Goal: Task Accomplishment & Management: Use online tool/utility

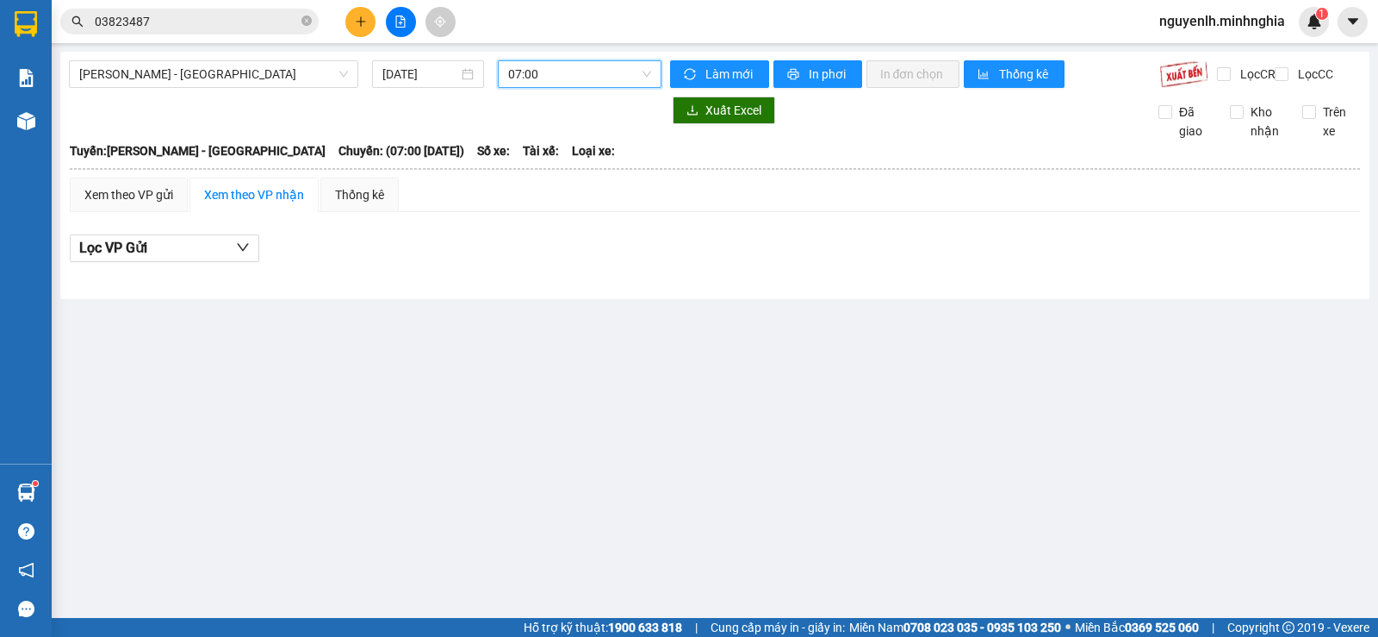
click at [222, 88] on div "Phan Rí - Sài Gòn 12/08/2025 07:00 07:00" at bounding box center [365, 74] width 593 height 28
click at [240, 65] on span "[PERSON_NAME] - [GEOGRAPHIC_DATA]" at bounding box center [213, 74] width 269 height 26
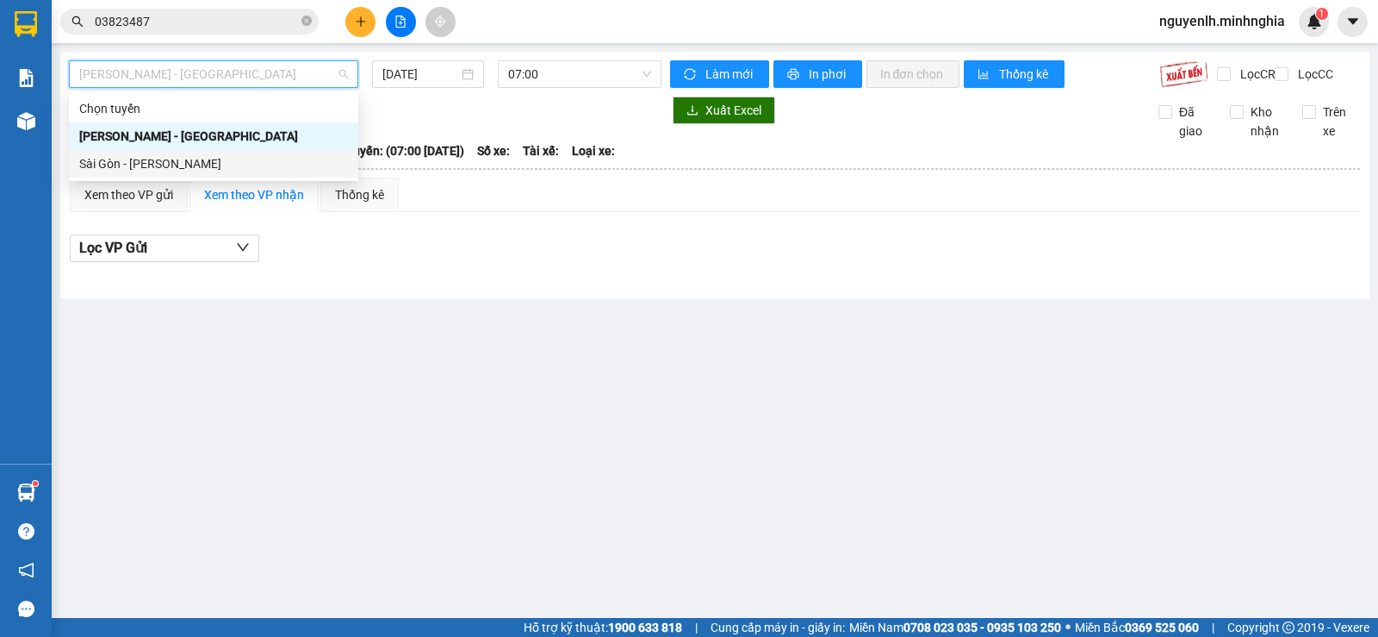
click at [206, 167] on div "Sài Gòn - [PERSON_NAME]" at bounding box center [213, 163] width 269 height 19
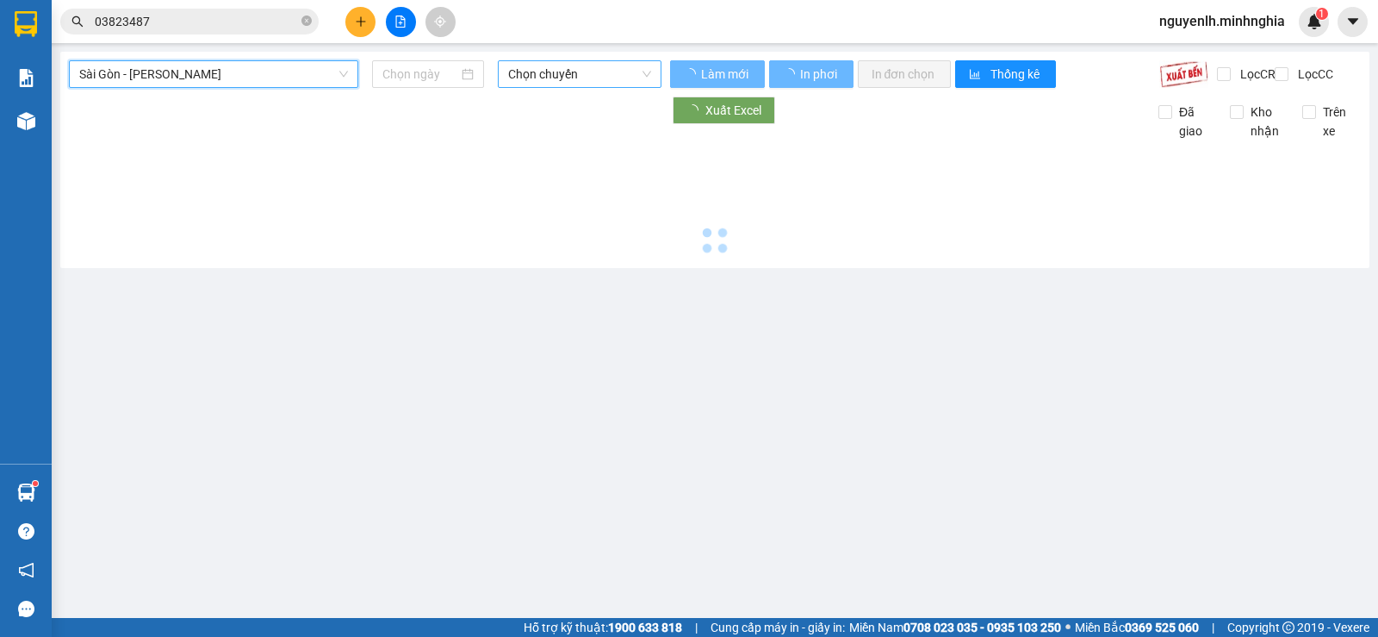
type input "[DATE]"
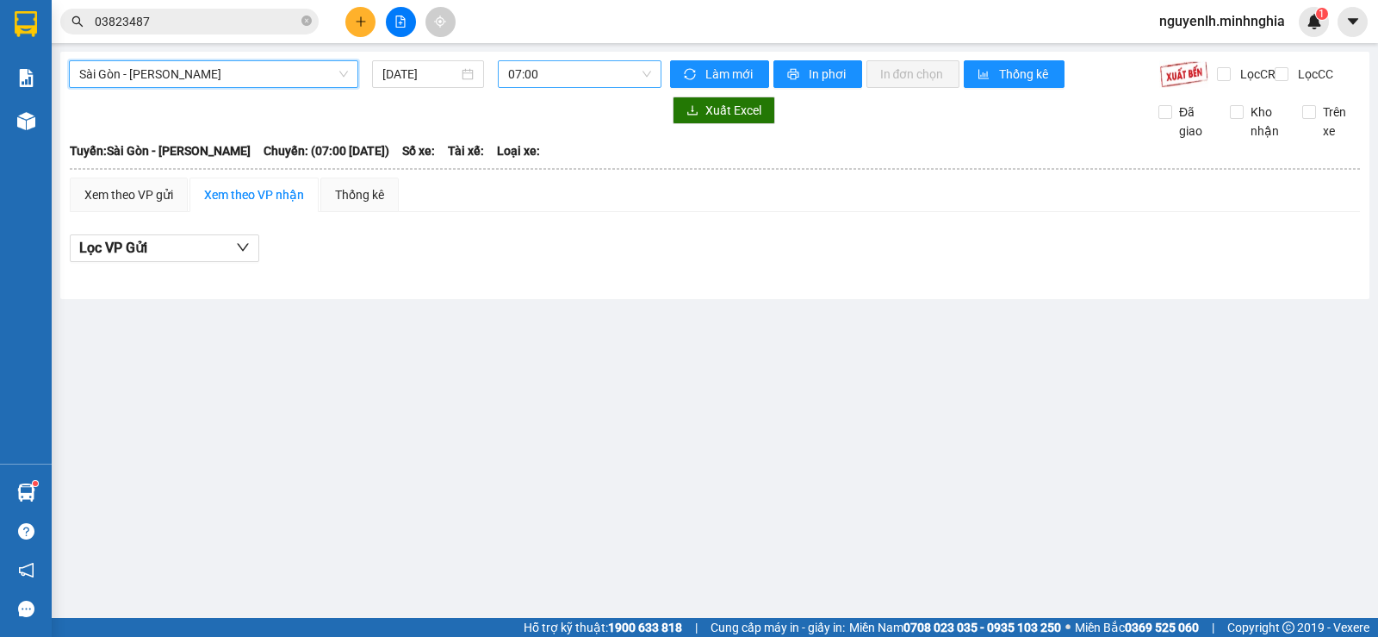
click at [596, 75] on span "07:00" at bounding box center [579, 74] width 142 height 26
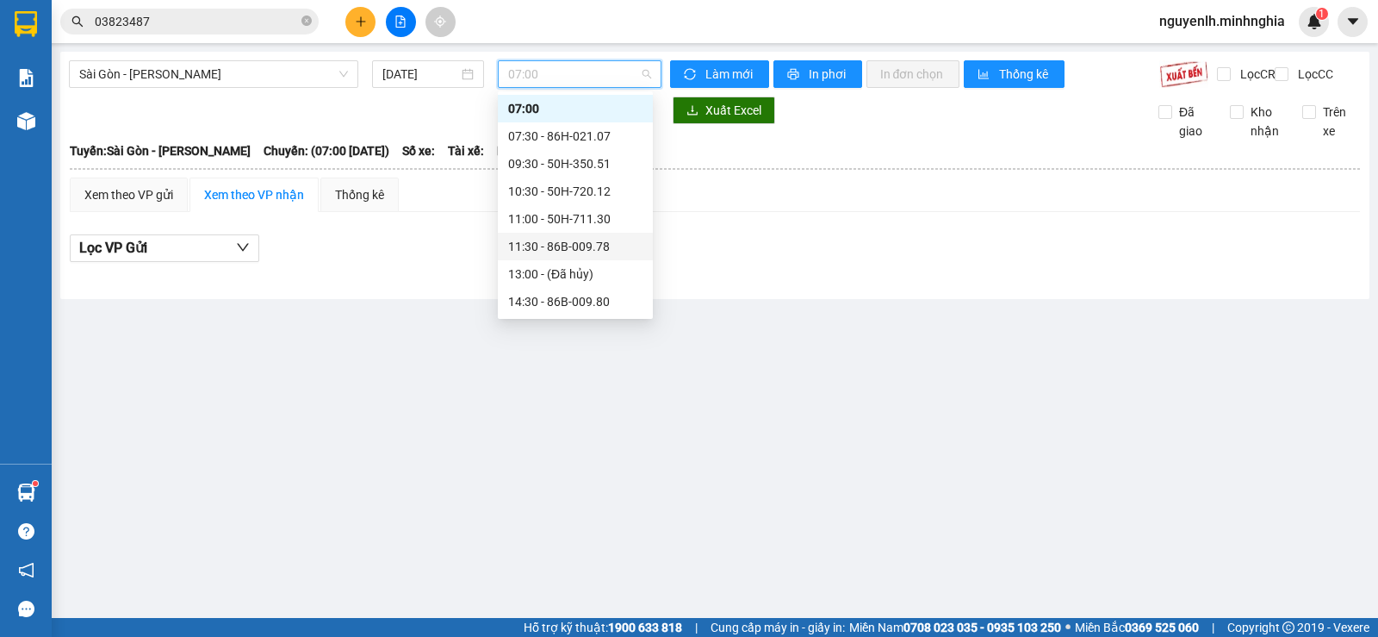
scroll to position [193, 0]
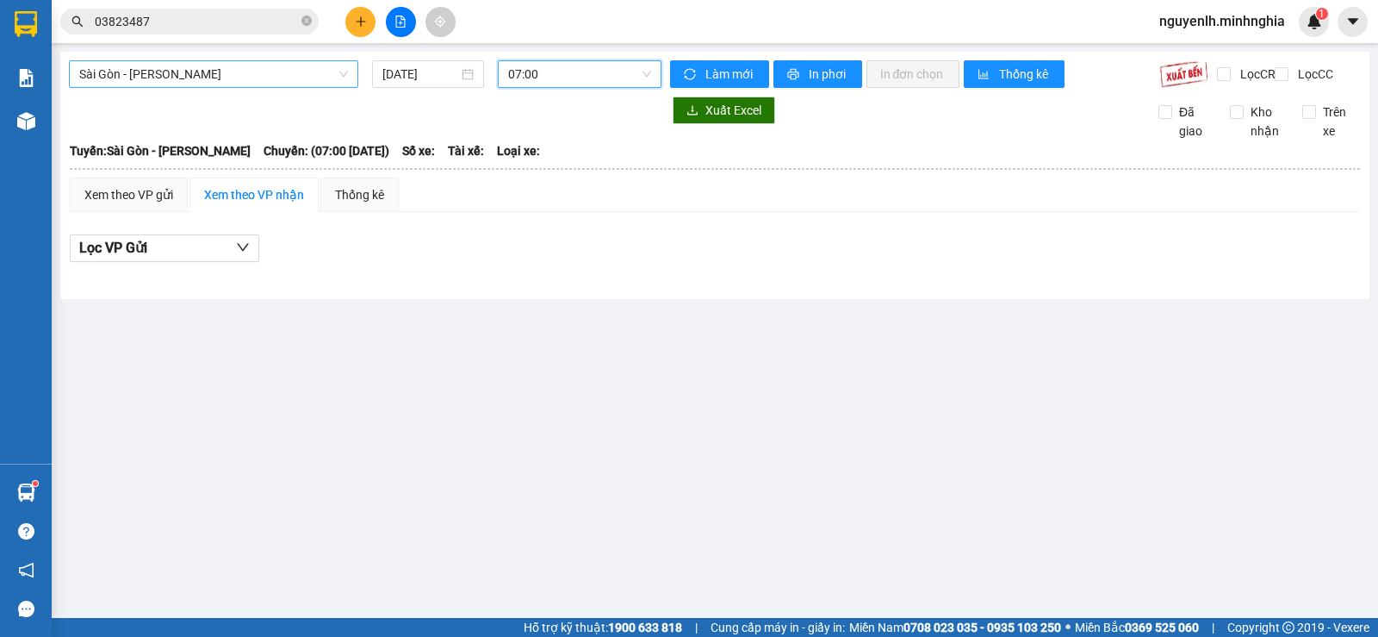
click at [287, 70] on span "Sài Gòn - [PERSON_NAME]" at bounding box center [213, 74] width 269 height 26
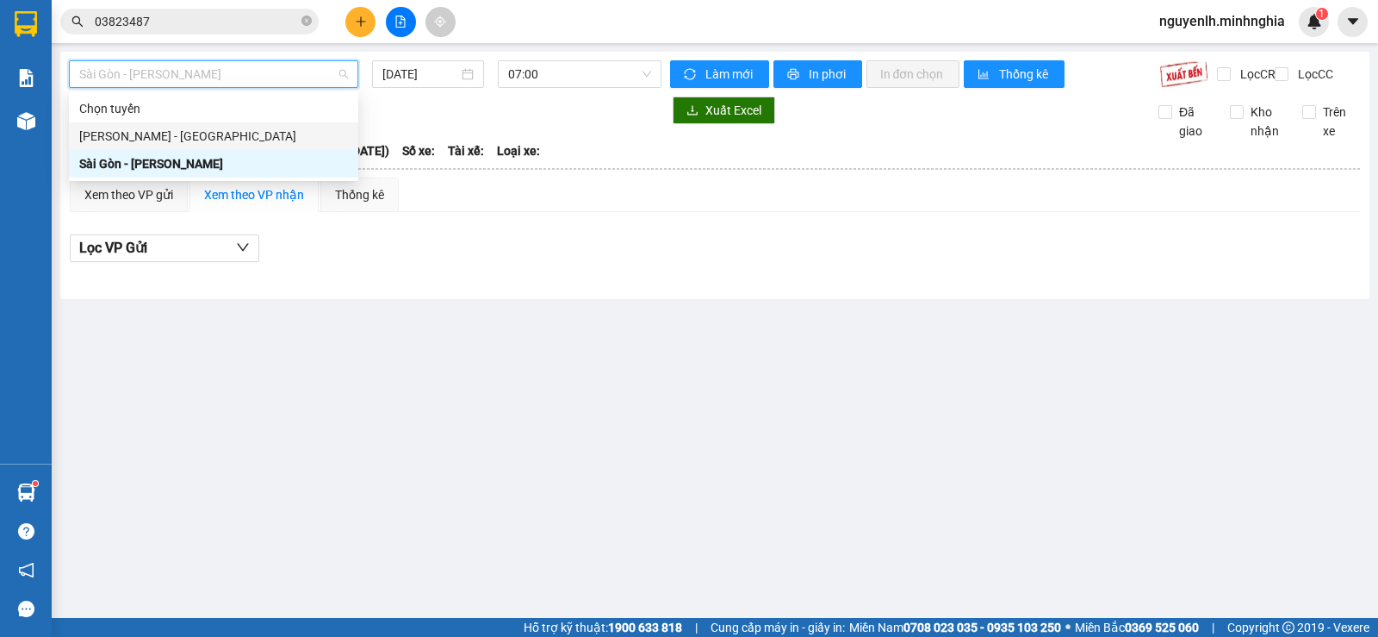
click at [192, 128] on div "[PERSON_NAME] - [GEOGRAPHIC_DATA]" at bounding box center [213, 136] width 269 height 19
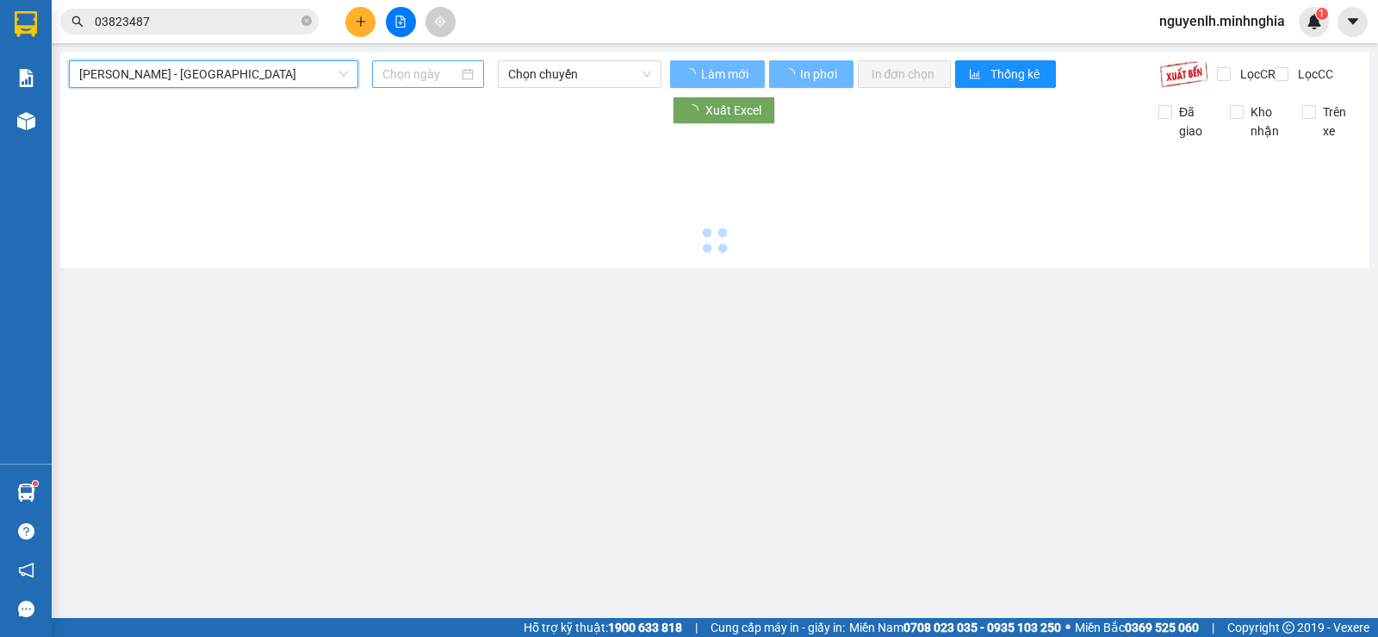
type input "[DATE]"
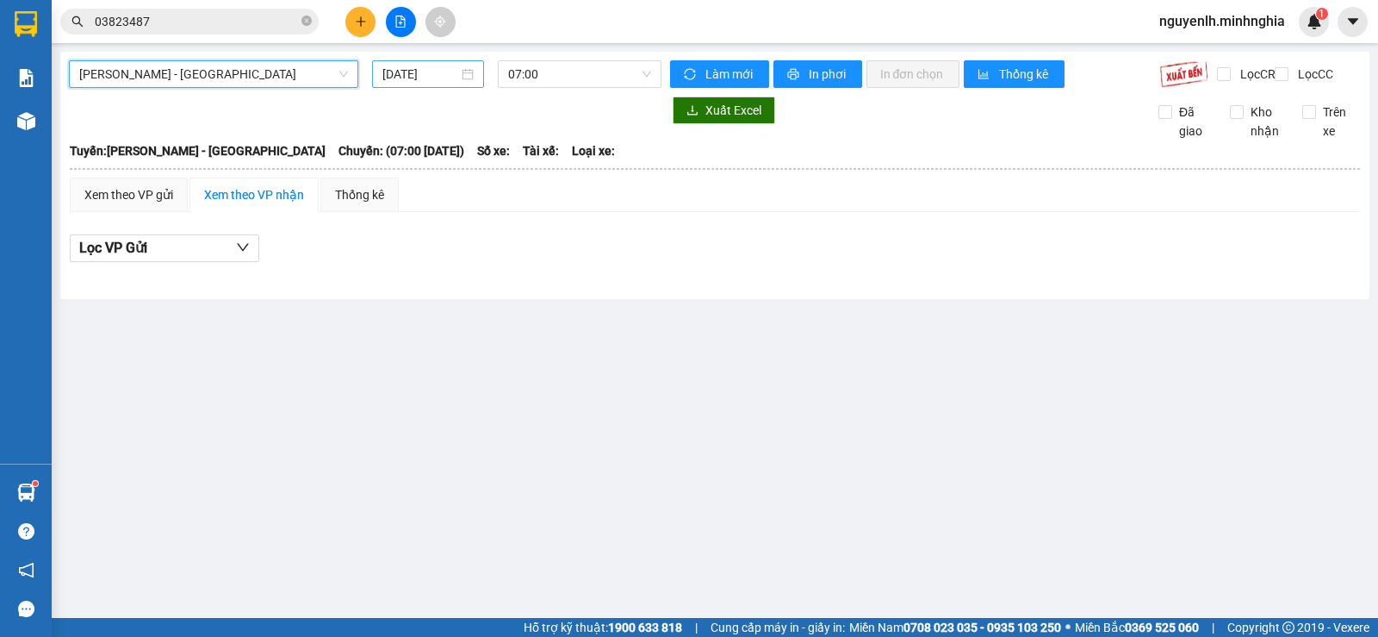
click at [423, 71] on input "[DATE]" at bounding box center [420, 74] width 77 height 19
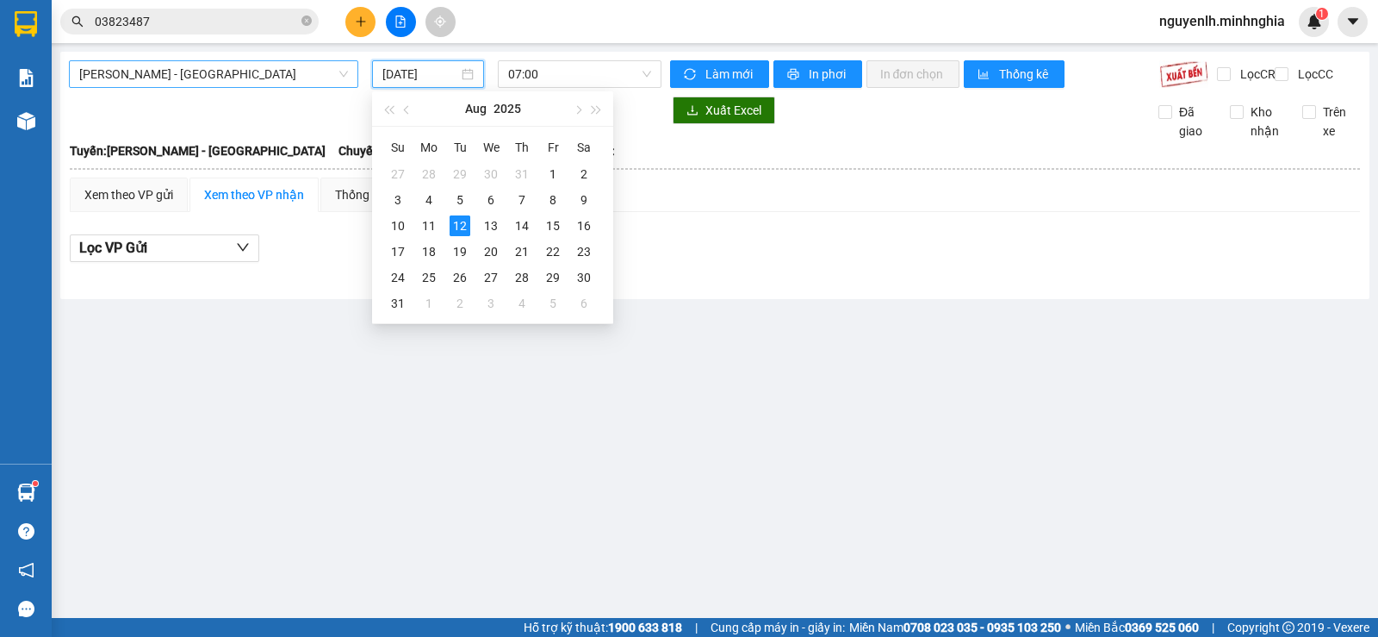
drag, startPoint x: 268, startPoint y: 80, endPoint x: 258, endPoint y: 98, distance: 20.8
click at [267, 80] on span "[PERSON_NAME] - [GEOGRAPHIC_DATA]" at bounding box center [213, 74] width 269 height 26
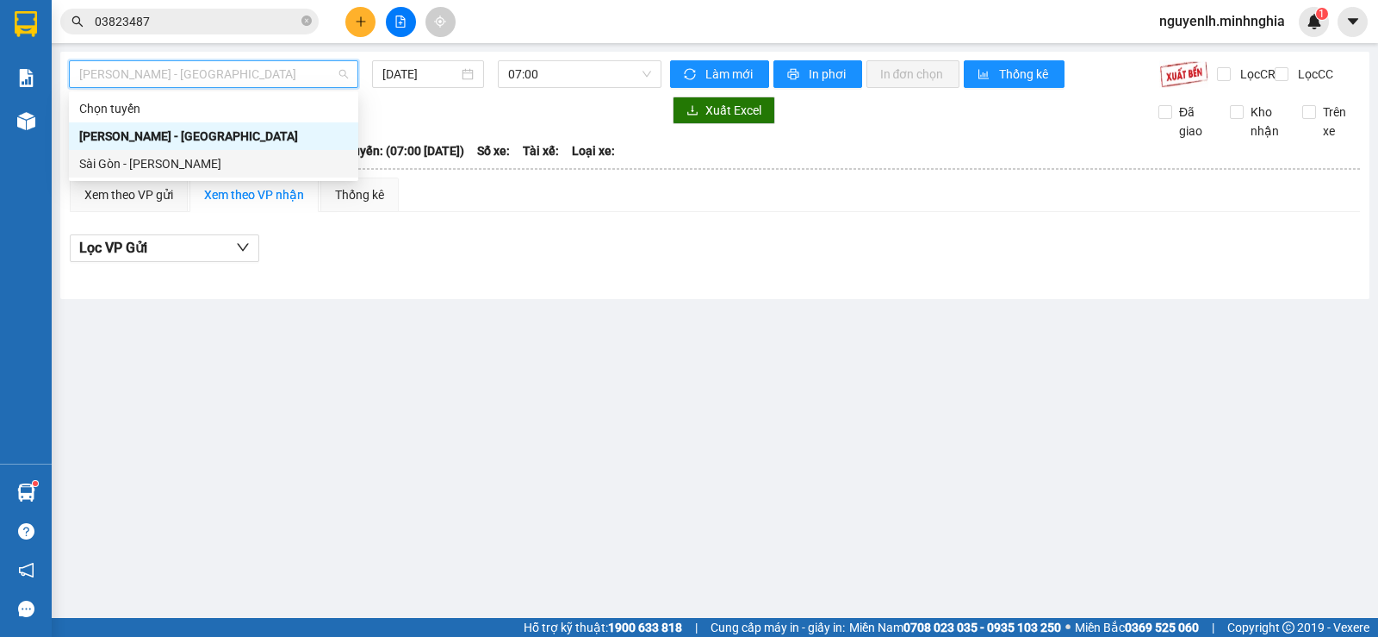
drag, startPoint x: 201, startPoint y: 170, endPoint x: 555, endPoint y: 131, distance: 356.1
click at [202, 170] on div "Sài Gòn - [PERSON_NAME]" at bounding box center [213, 163] width 269 height 19
type input "[DATE]"
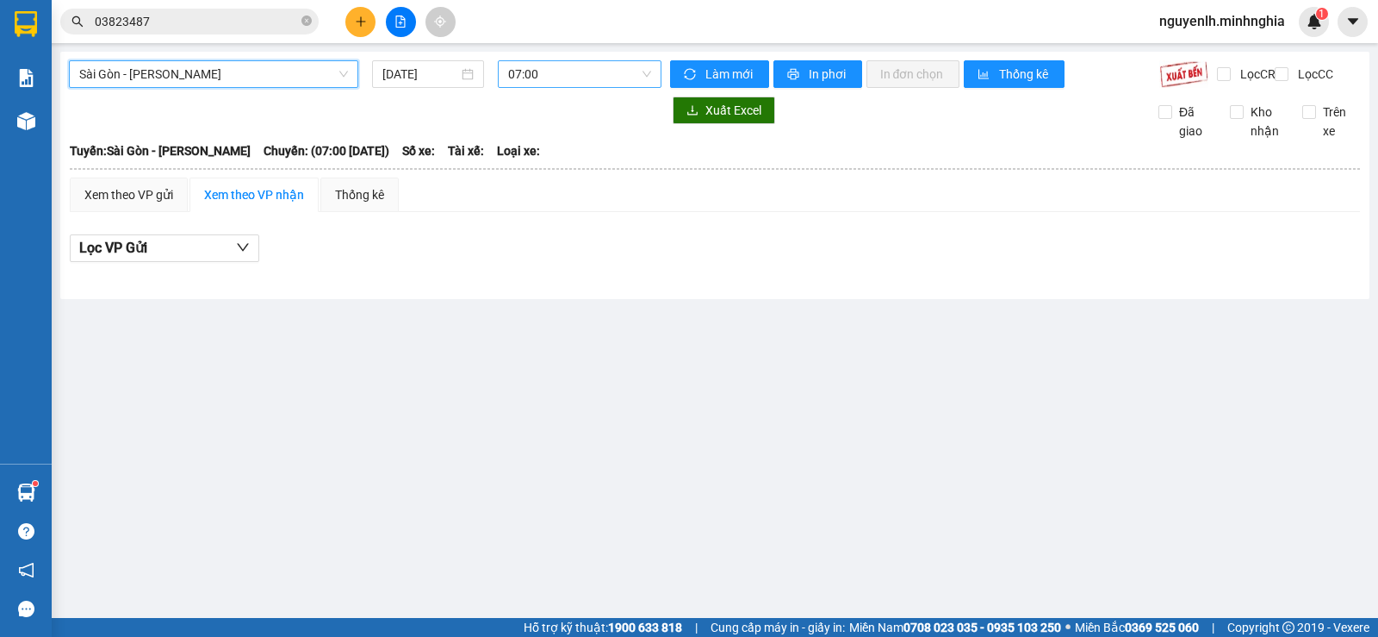
click at [562, 80] on span "07:00" at bounding box center [579, 74] width 142 height 26
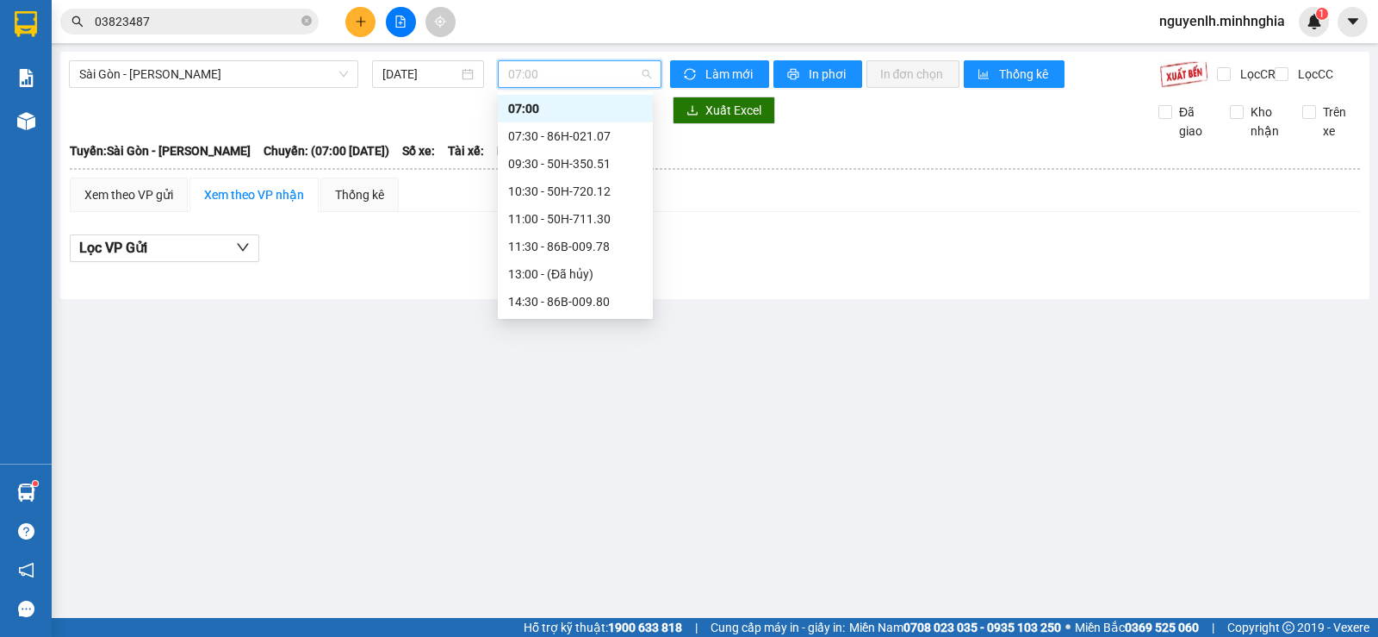
scroll to position [193, 0]
click at [241, 72] on span "Sài Gòn - [PERSON_NAME]" at bounding box center [213, 74] width 269 height 26
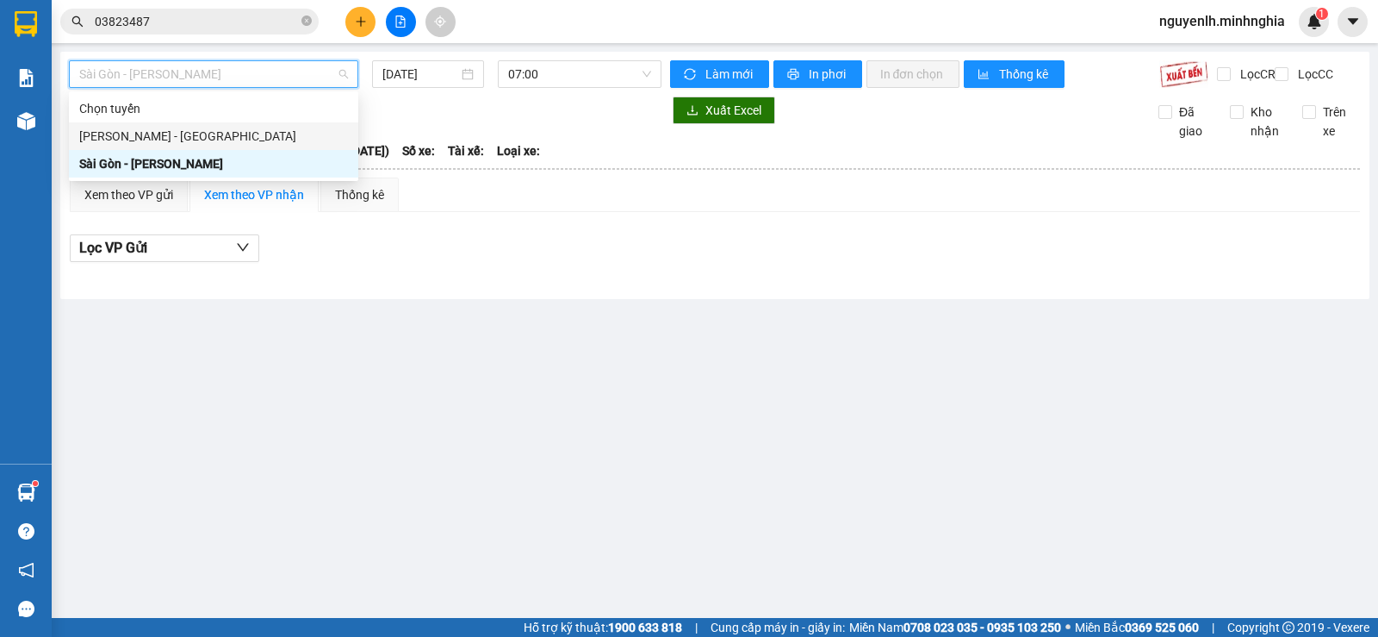
click at [209, 144] on div "[PERSON_NAME] - [GEOGRAPHIC_DATA]" at bounding box center [213, 136] width 269 height 19
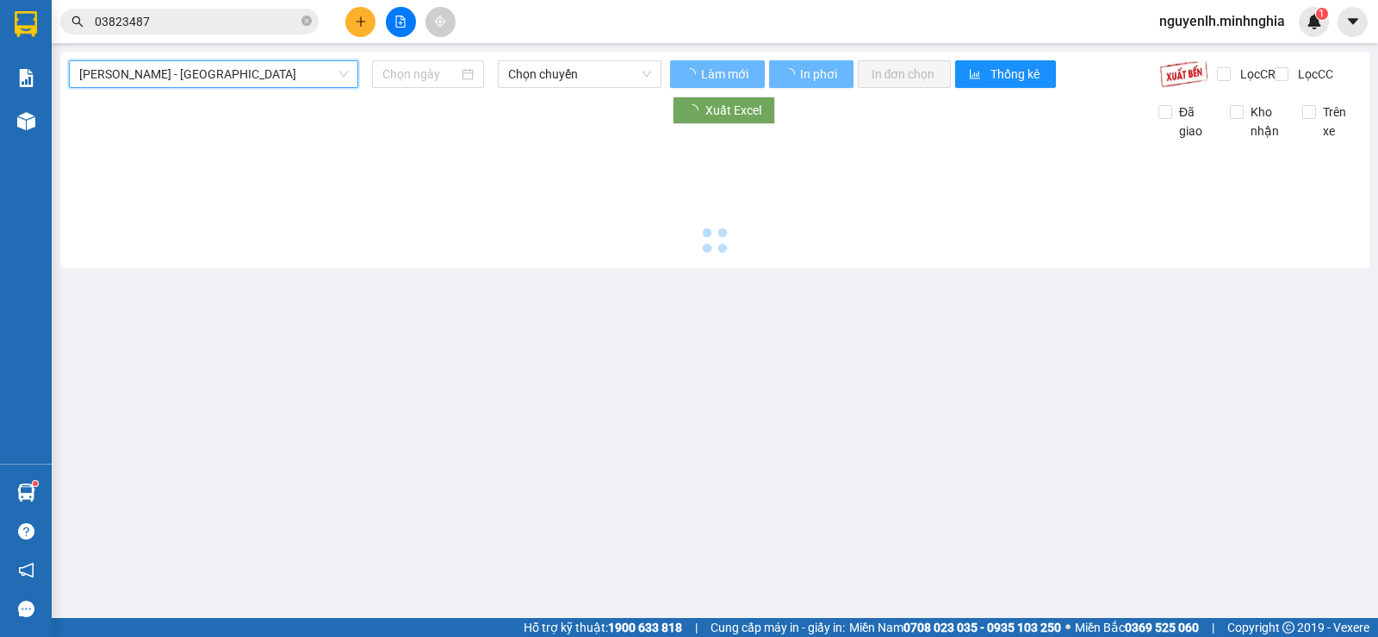
type input "[DATE]"
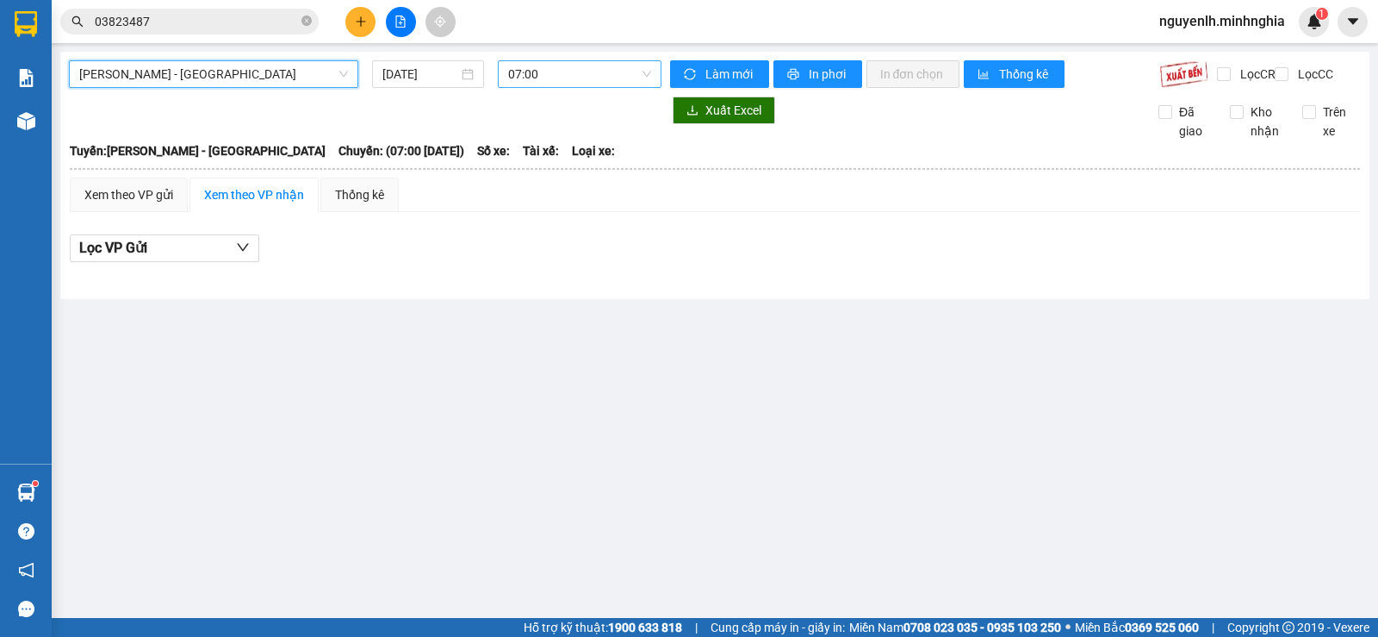
click at [567, 69] on span "07:00" at bounding box center [579, 74] width 142 height 26
click at [609, 59] on div "Phan Rí - Sài Gòn 12/08/2025 07:00 07:00 Làm mới In phơi In đơn chọn Thống kê L…" at bounding box center [714, 175] width 1309 height 247
click at [561, 70] on span "07:00" at bounding box center [579, 74] width 142 height 26
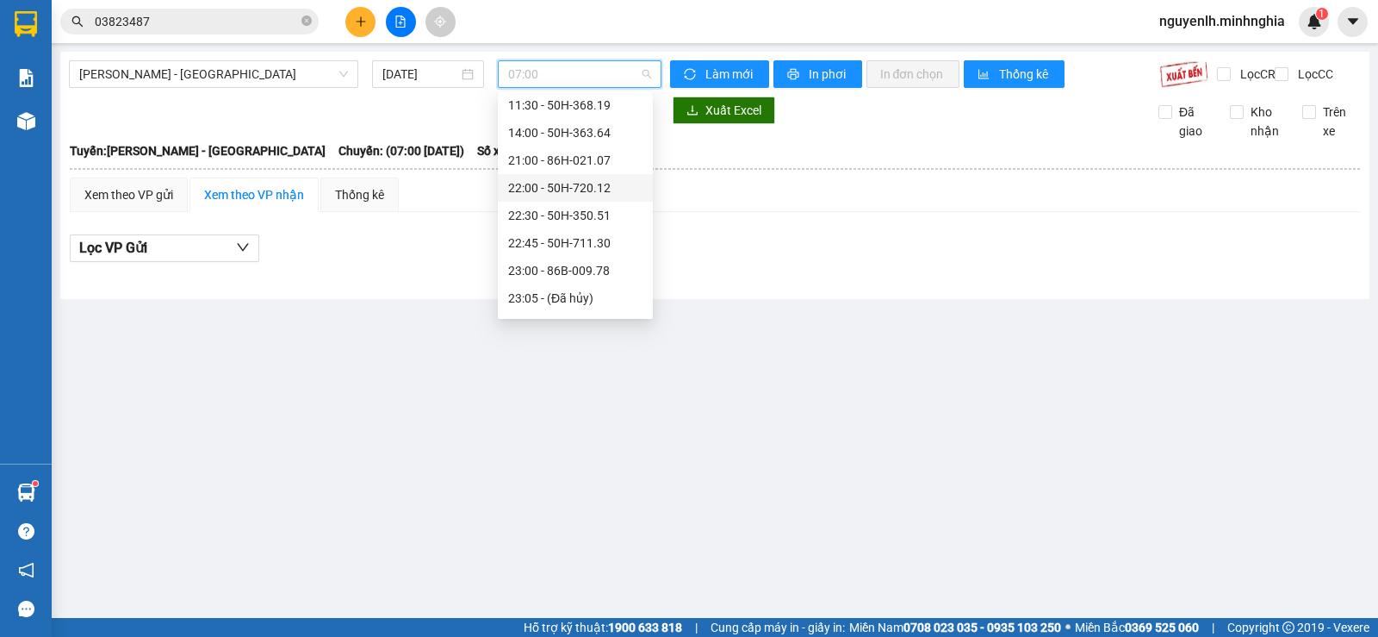
scroll to position [138, 0]
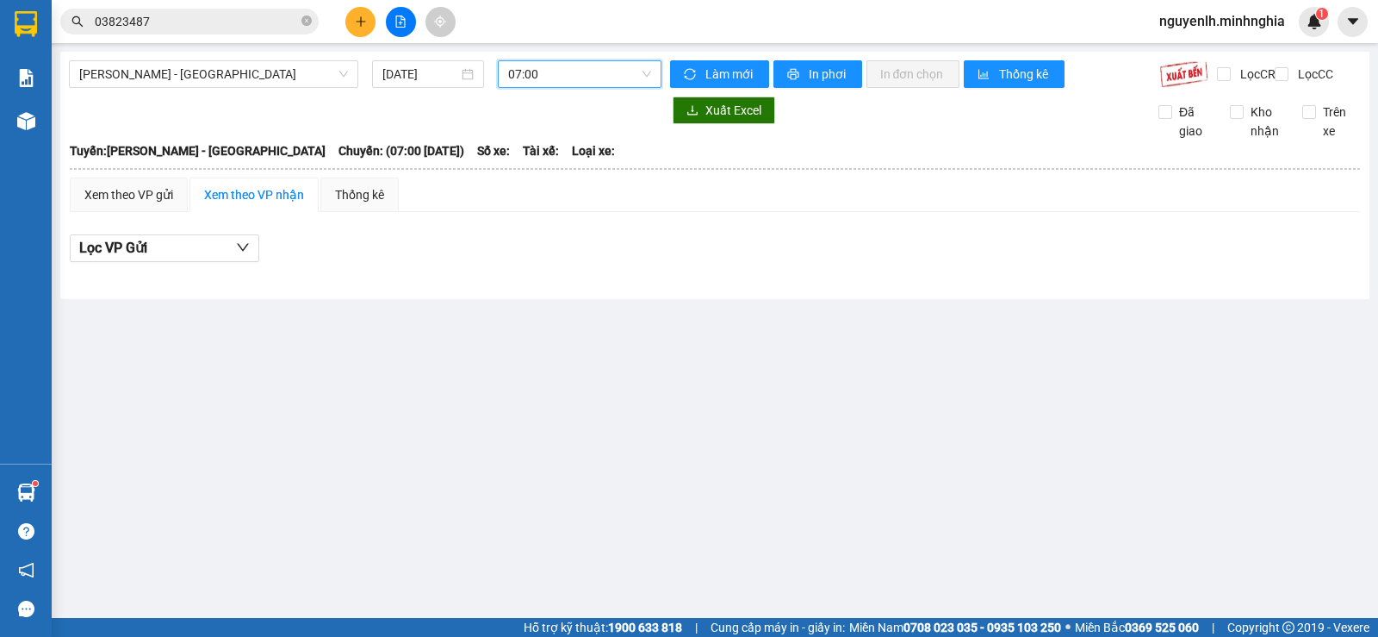
click at [573, 80] on span "07:00" at bounding box center [579, 74] width 142 height 26
click at [543, 70] on span "07:00" at bounding box center [579, 74] width 142 height 26
click at [550, 72] on span "07:00" at bounding box center [579, 74] width 142 height 26
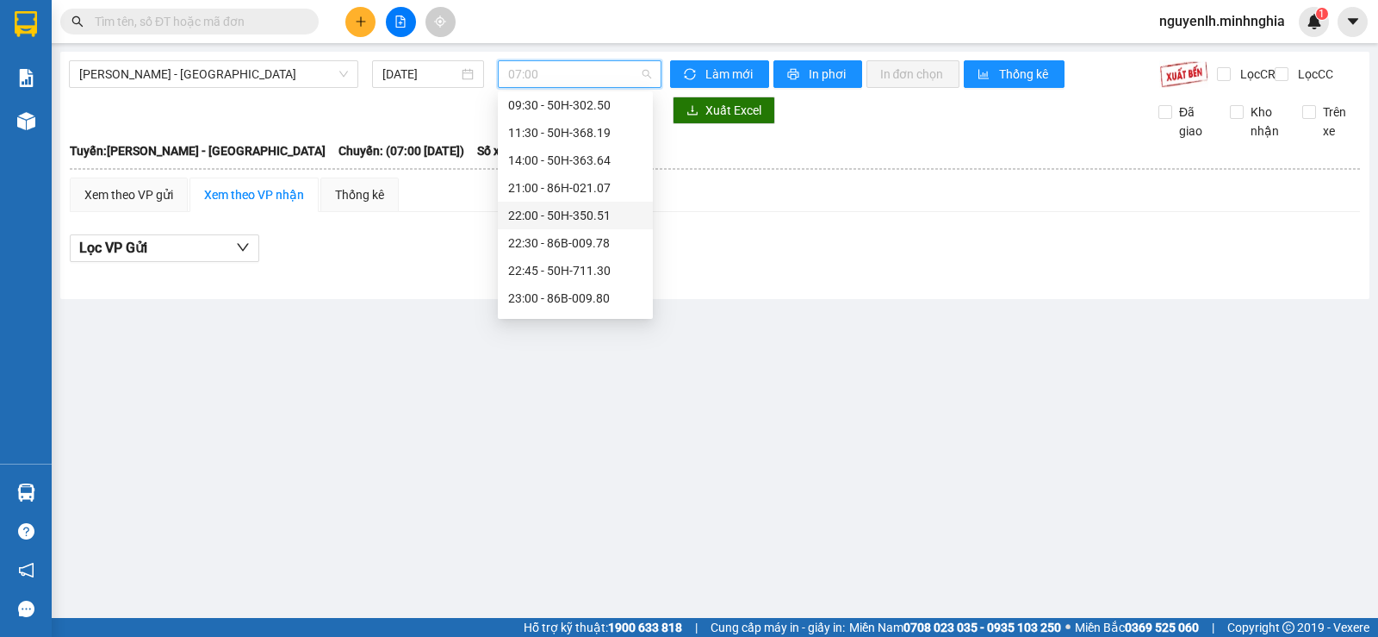
scroll to position [138, 0]
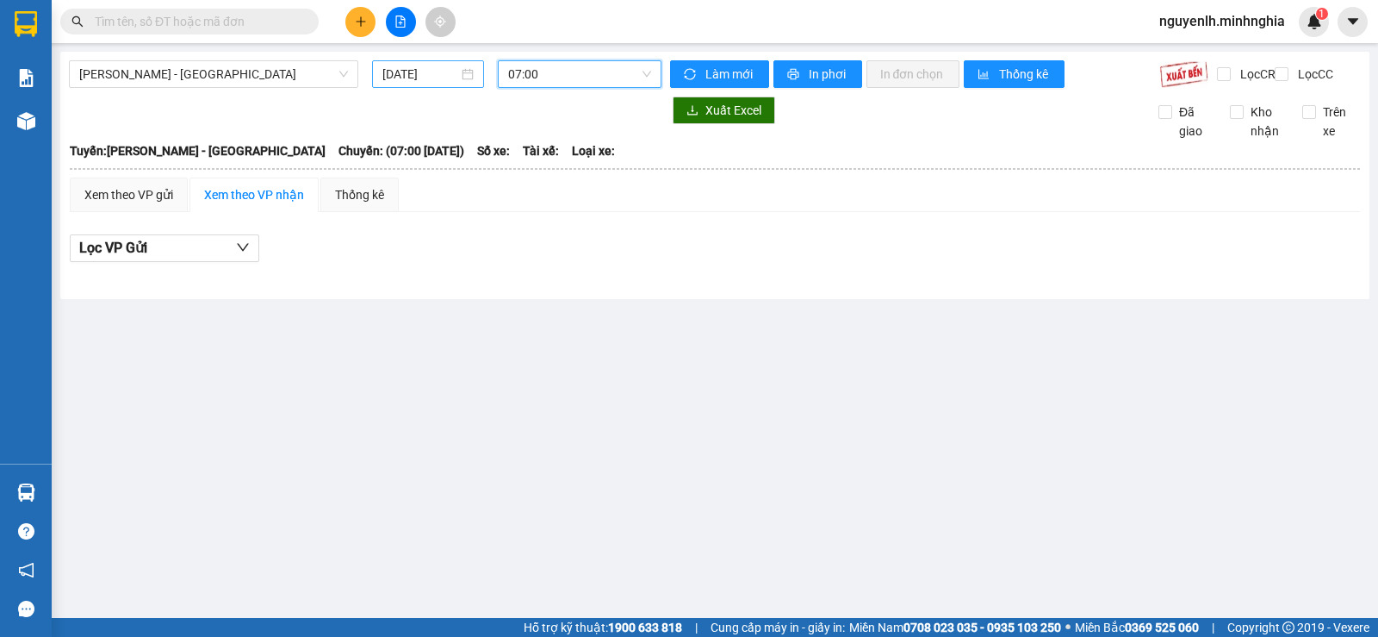
click at [410, 78] on input "[DATE]" at bounding box center [420, 74] width 77 height 19
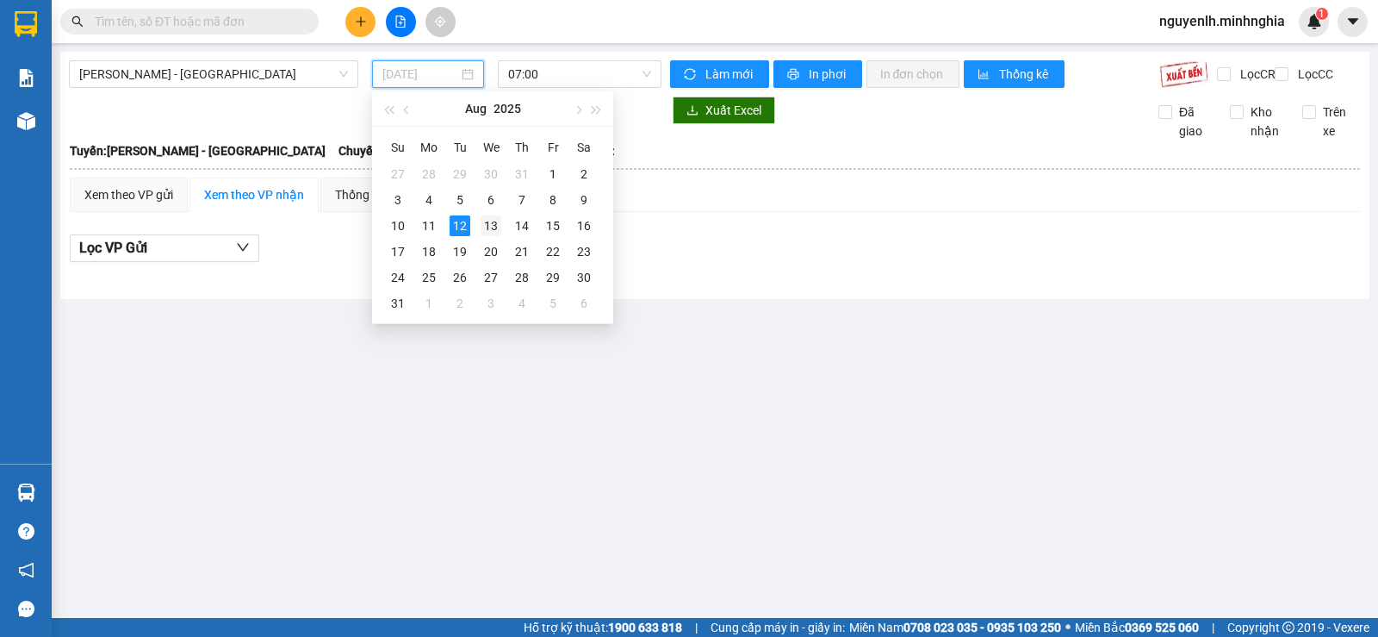
click at [484, 220] on div "13" at bounding box center [491, 225] width 21 height 21
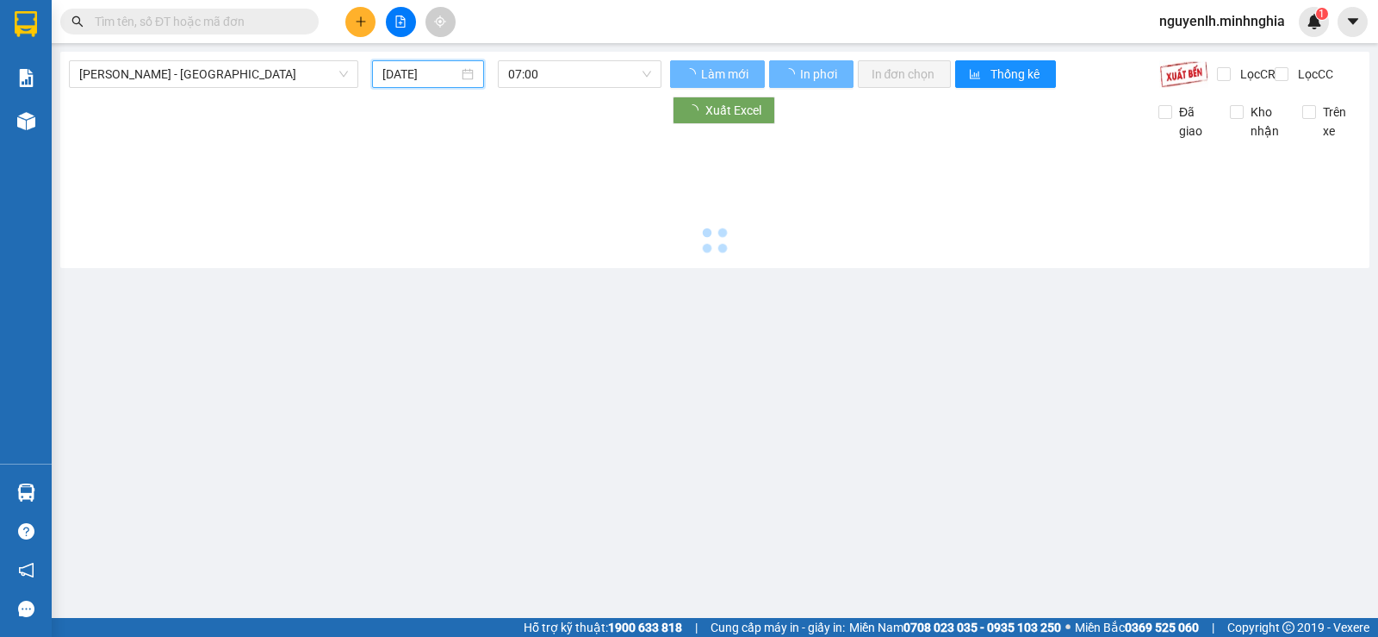
type input "[DATE]"
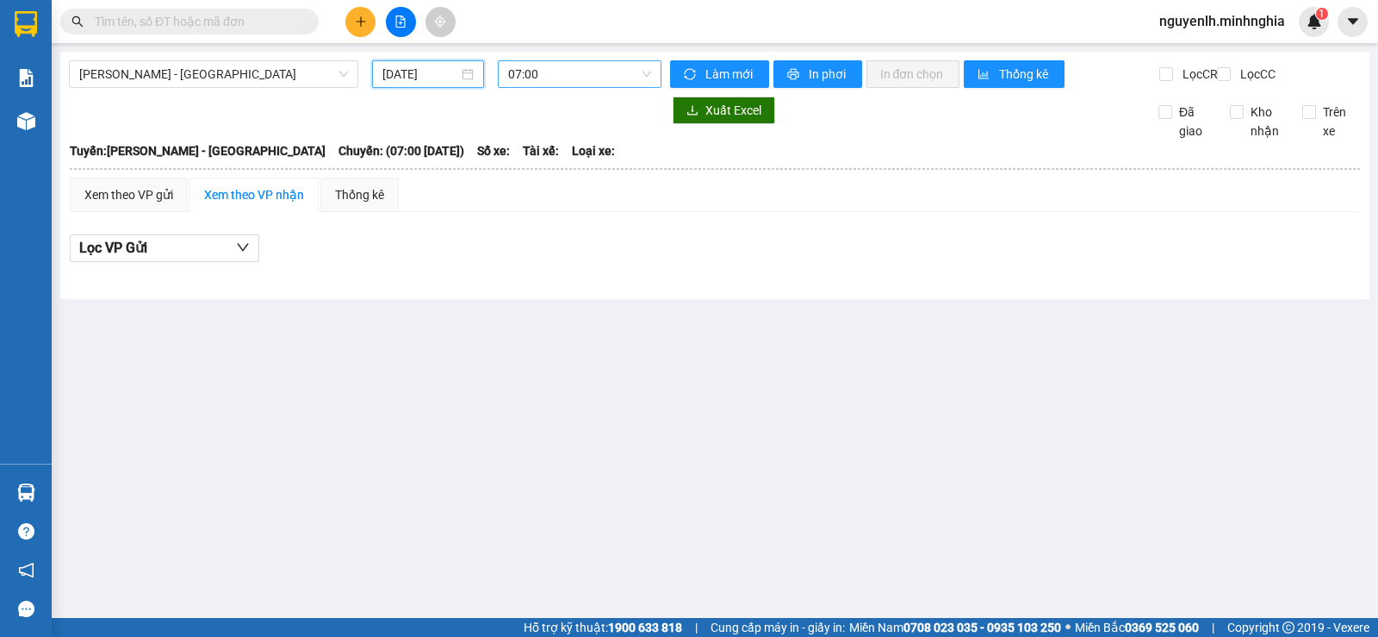
click at [573, 68] on span "07:00" at bounding box center [579, 74] width 142 height 26
click at [519, 65] on span "07:00" at bounding box center [579, 74] width 142 height 26
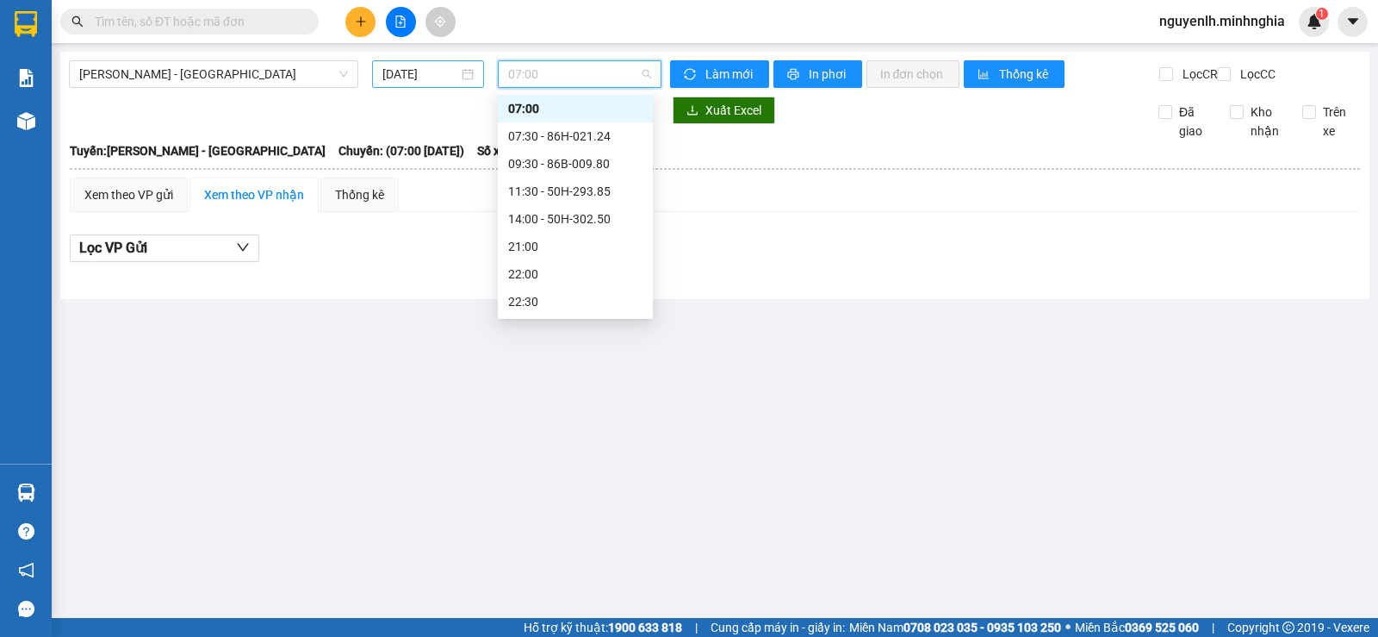
click at [449, 63] on div "[DATE]" at bounding box center [428, 74] width 113 height 28
click at [547, 61] on span "07:00" at bounding box center [579, 74] width 142 height 26
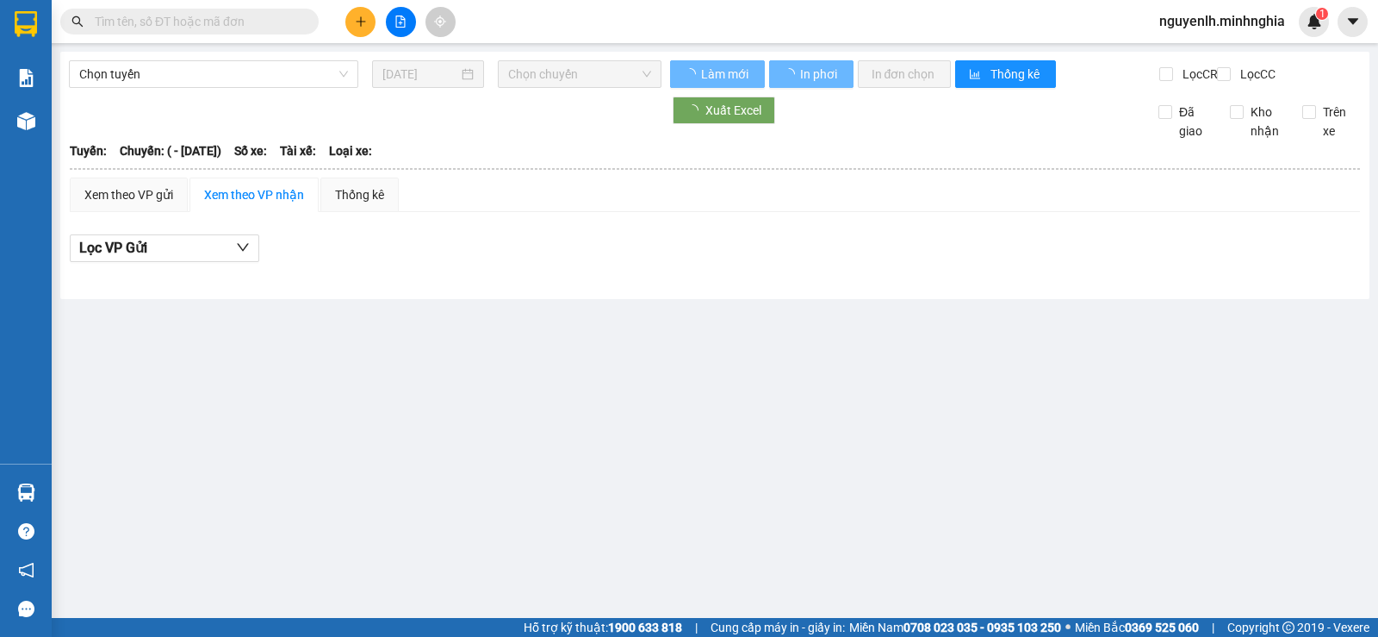
type input "[DATE]"
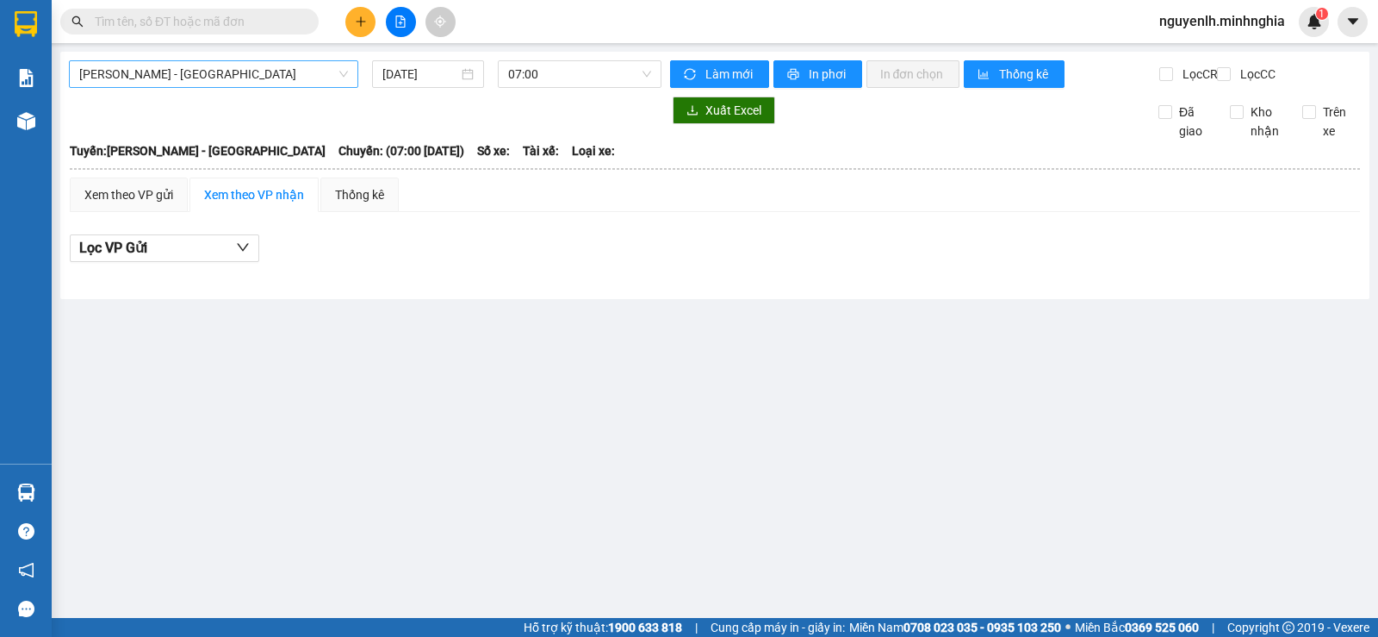
click at [289, 83] on span "[PERSON_NAME] - [GEOGRAPHIC_DATA]" at bounding box center [213, 74] width 269 height 26
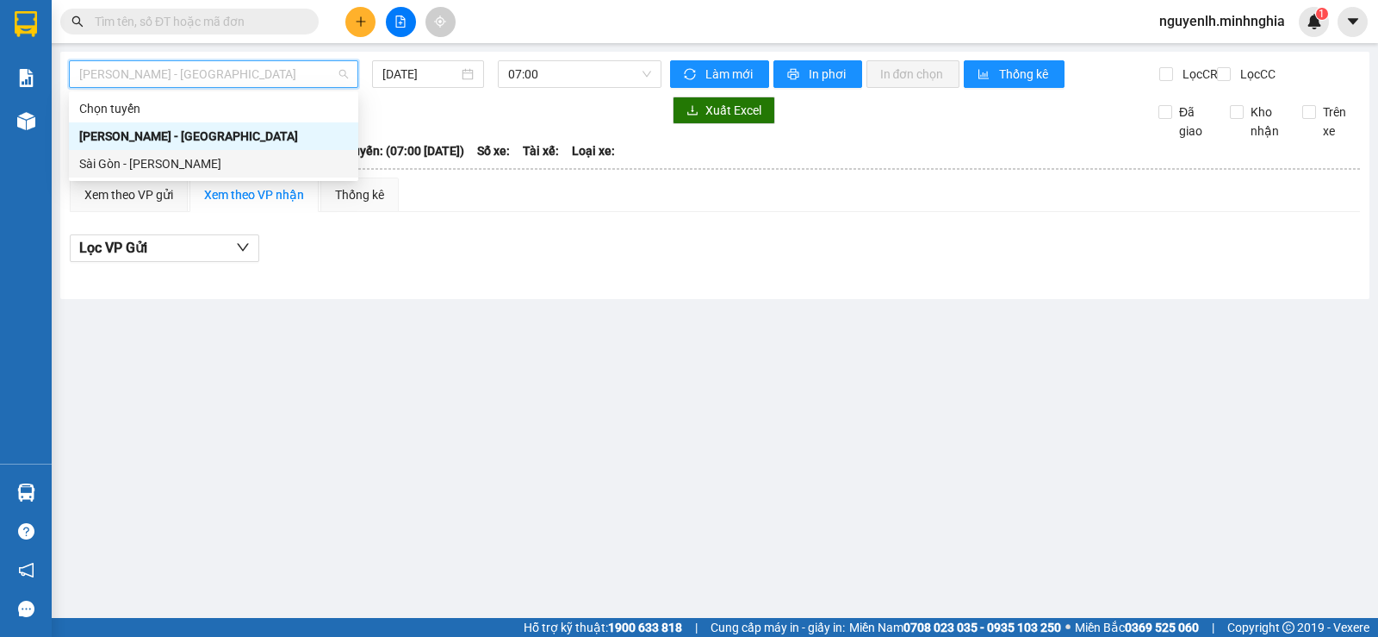
click at [238, 161] on div "Sài Gòn - [PERSON_NAME]" at bounding box center [213, 163] width 269 height 19
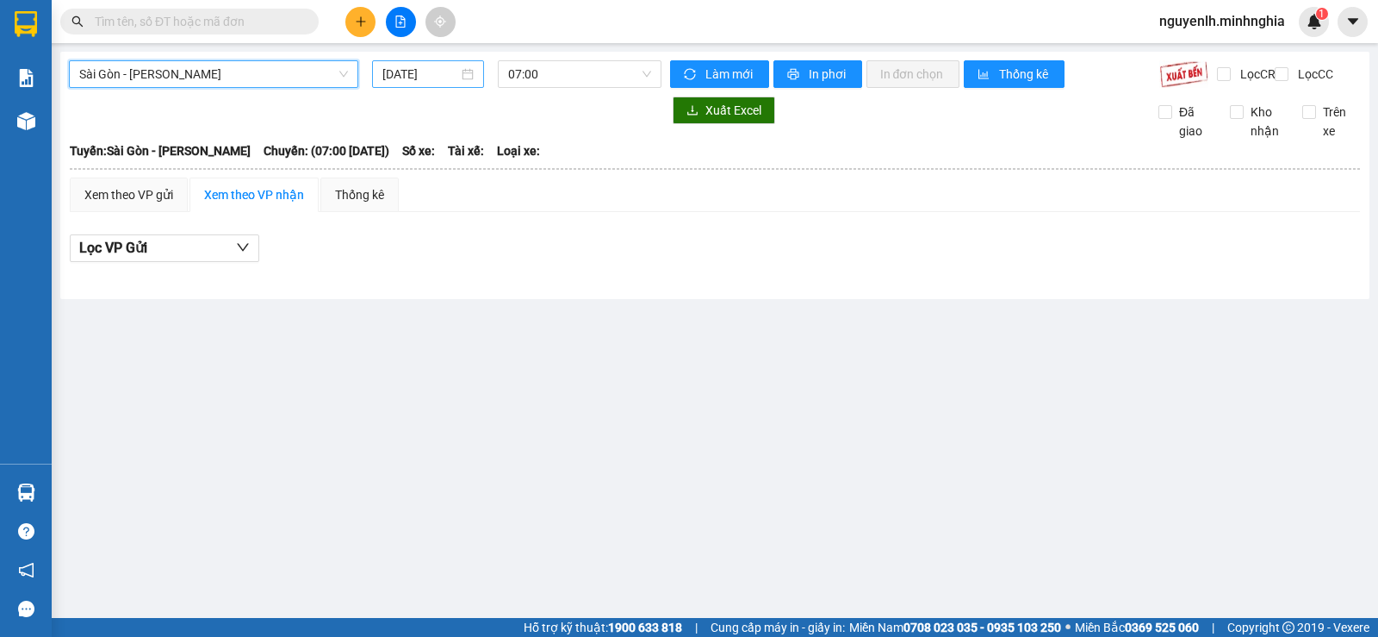
click at [412, 71] on input "[DATE]" at bounding box center [420, 74] width 77 height 19
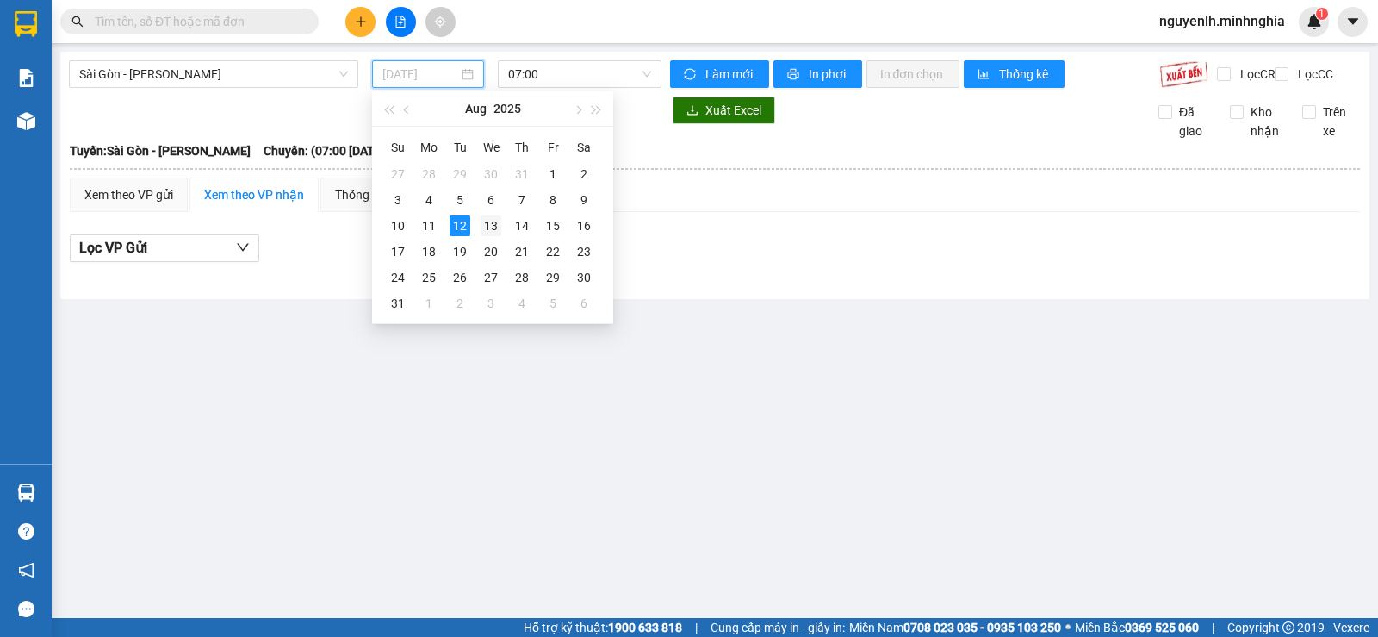
click at [481, 227] on div "13" at bounding box center [491, 225] width 21 height 21
type input "[DATE]"
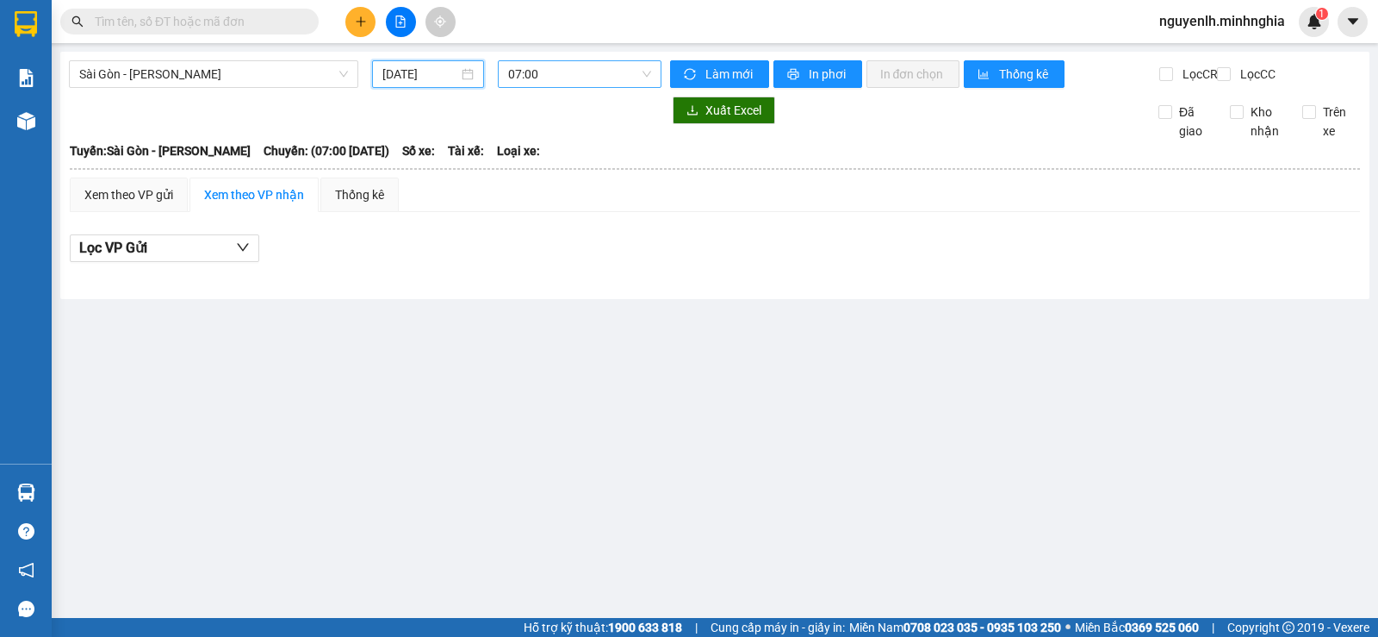
click at [554, 74] on span "07:00" at bounding box center [579, 74] width 142 height 26
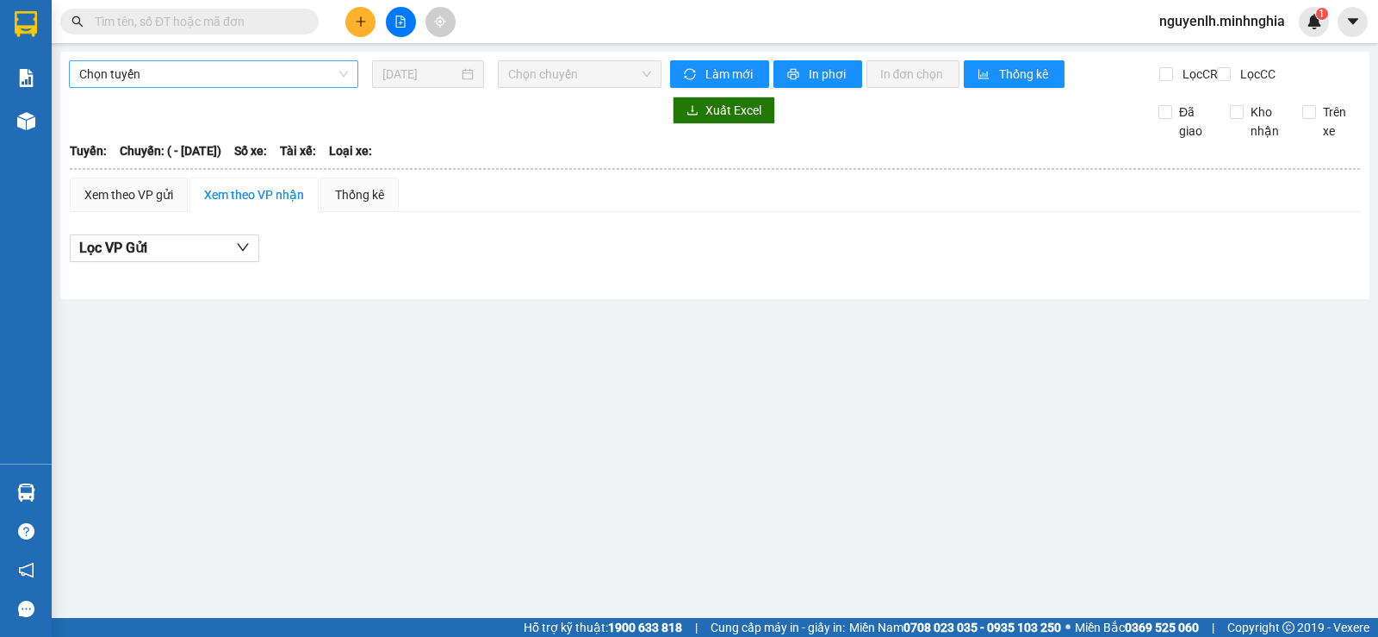
type input "[DATE]"
click at [196, 67] on span "Chọn tuyến" at bounding box center [213, 74] width 269 height 26
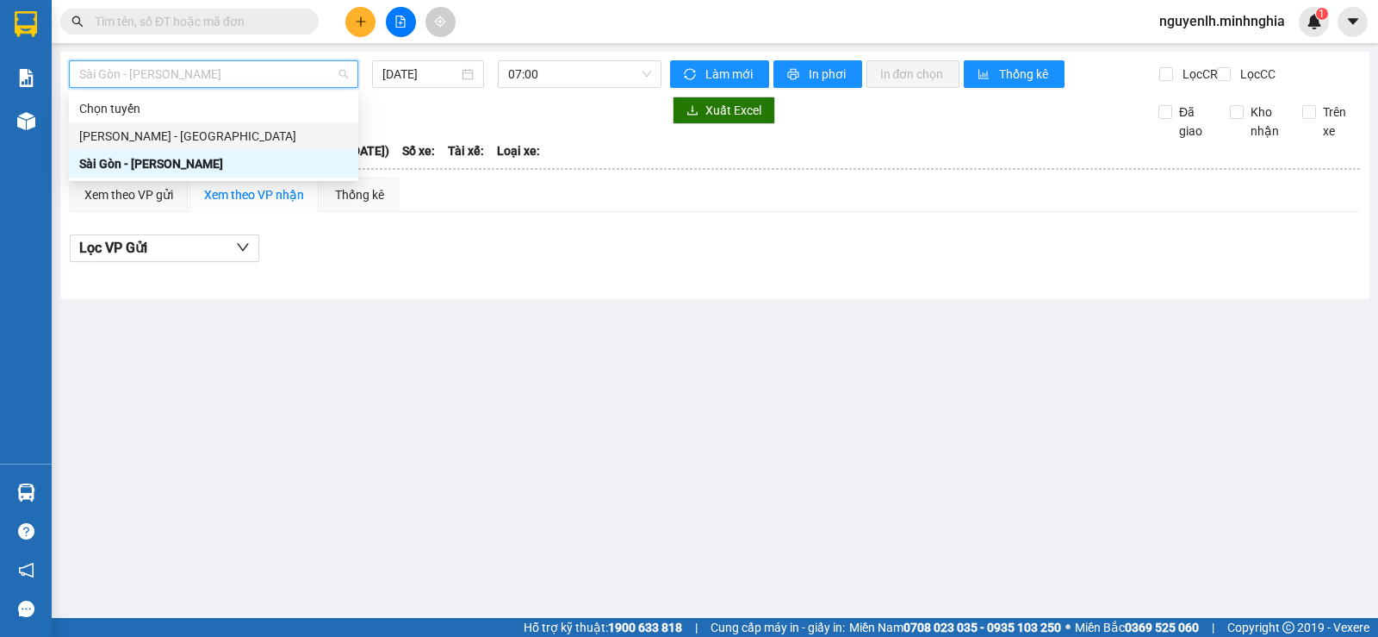
click at [196, 127] on div "[PERSON_NAME] - [GEOGRAPHIC_DATA]" at bounding box center [213, 136] width 269 height 19
type input "[DATE]"
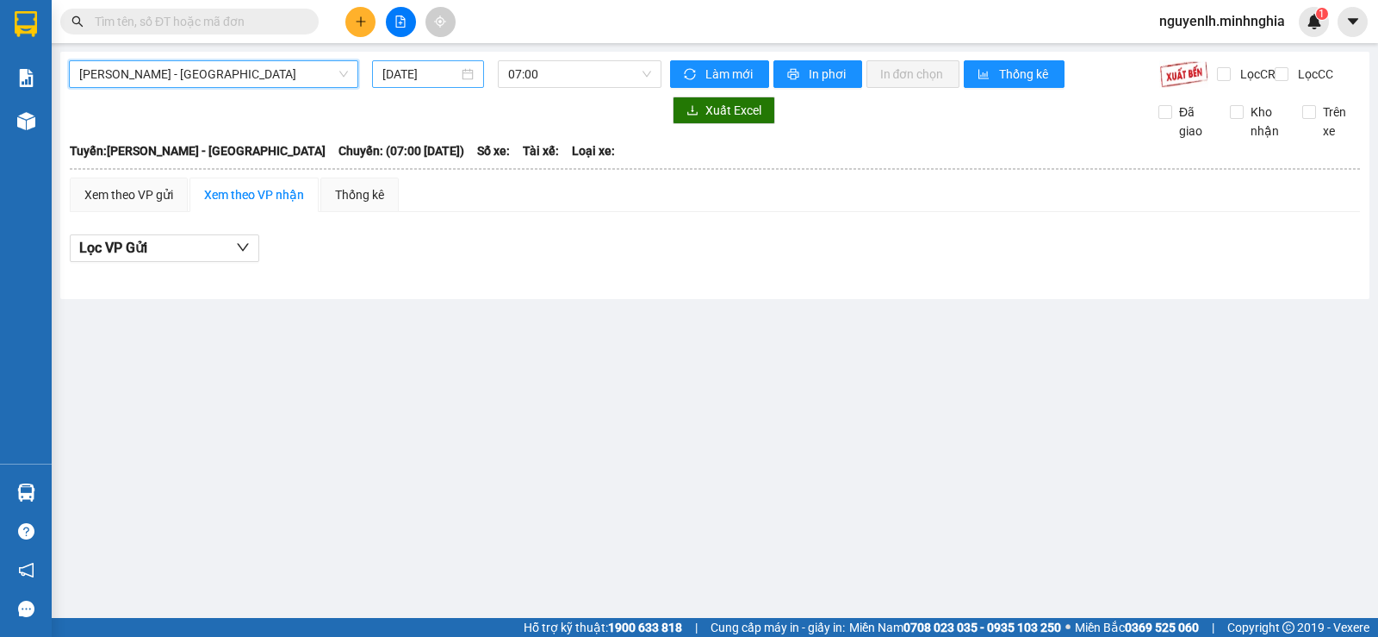
click at [421, 73] on input "[DATE]" at bounding box center [420, 74] width 77 height 19
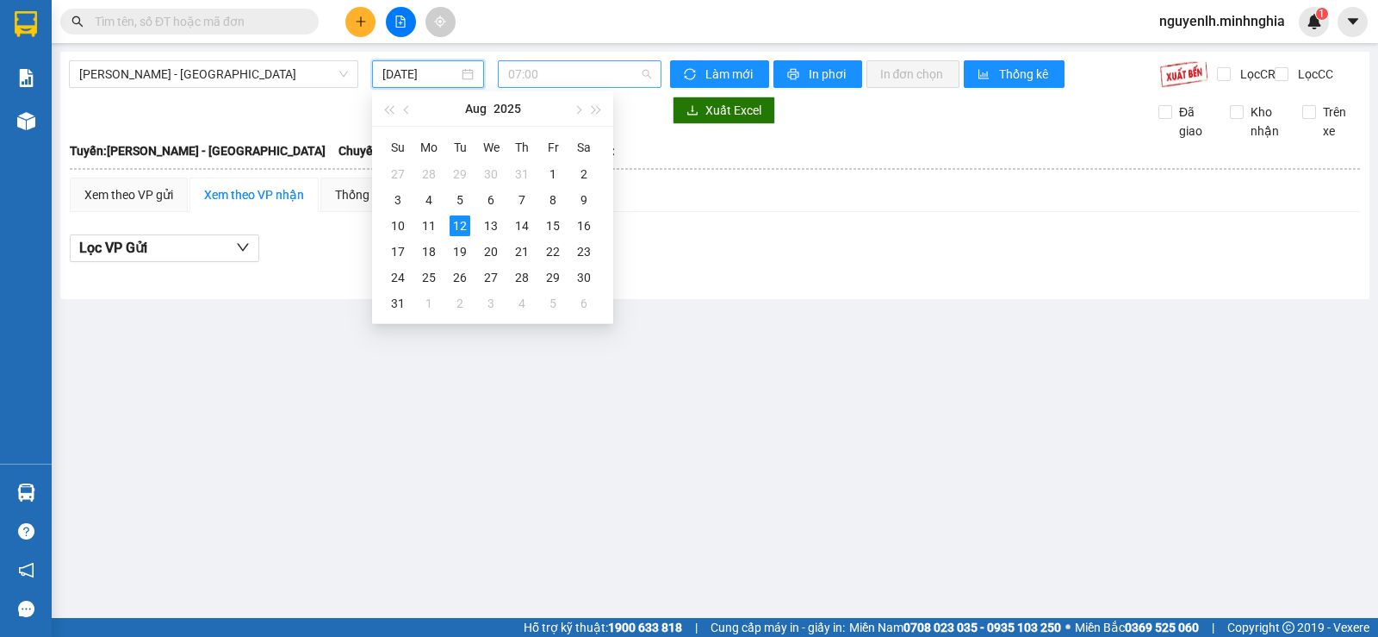
click at [590, 73] on span "07:00" at bounding box center [579, 74] width 142 height 26
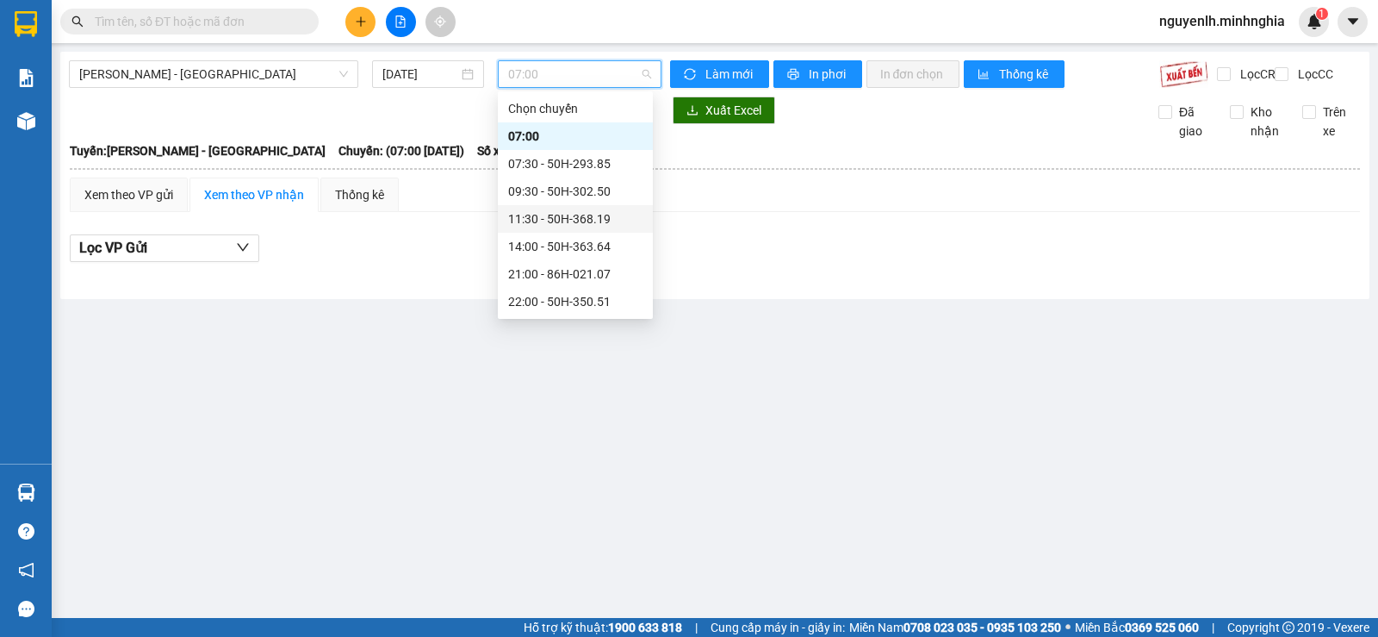
scroll to position [138, 0]
